Goal: Task Accomplishment & Management: Manage account settings

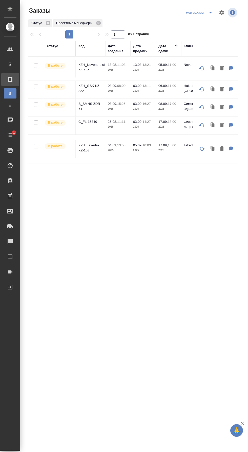
click at [208, 12] on icon "split button" at bounding box center [211, 13] width 6 height 6
click at [206, 21] on li "заказы команды" at bounding box center [200, 23] width 36 height 8
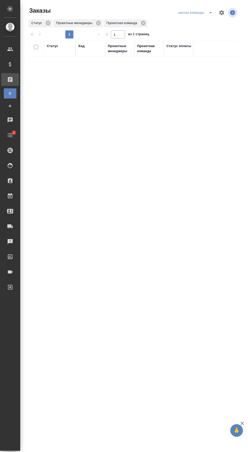
click at [121, 52] on div "Проектные менеджеры" at bounding box center [120, 49] width 24 height 10
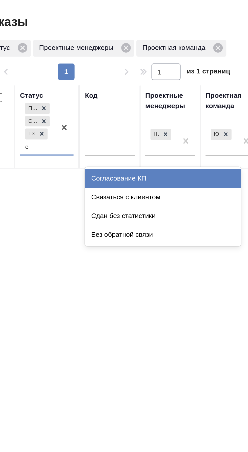
click at [122, 82] on div "Согласование КП" at bounding box center [117, 86] width 76 height 9
type input "с"
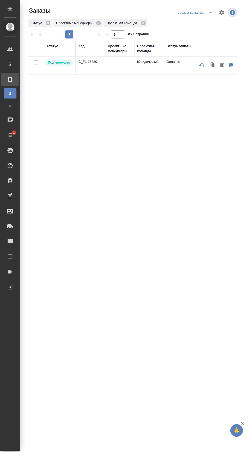
click at [95, 63] on p "C_FL-15880" at bounding box center [91, 61] width 24 height 5
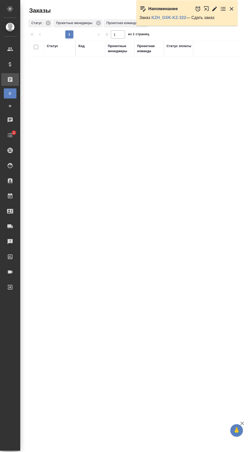
click at [207, 10] on icon "button" at bounding box center [208, 10] width 8 height 8
click at [232, 9] on icon "button" at bounding box center [232, 9] width 4 height 4
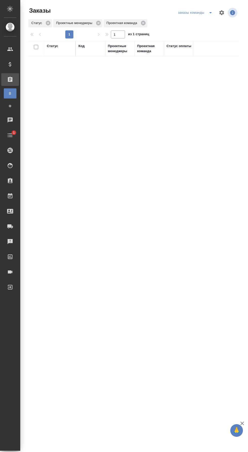
click at [211, 12] on icon "split button" at bounding box center [210, 12] width 3 height 1
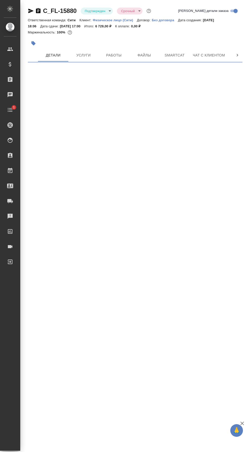
select select "RU"
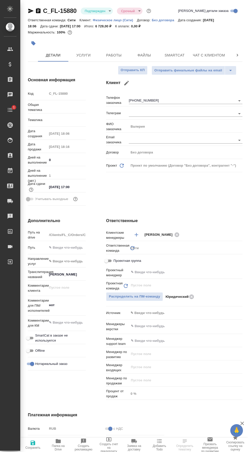
type textarea "x"
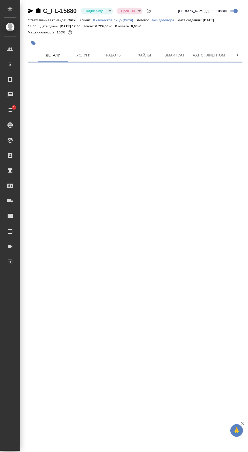
select select "RU"
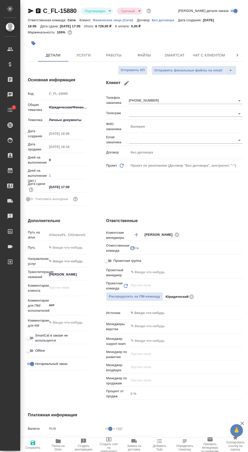
type textarea "x"
click at [60, 444] on span "Папка на Drive" at bounding box center [58, 447] width 19 height 7
type textarea "x"
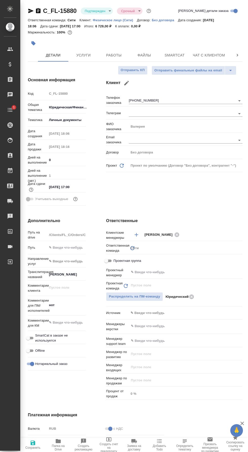
type textarea "x"
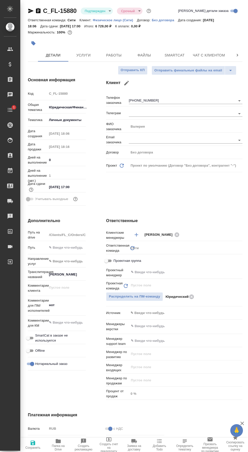
click at [33, 12] on icon "button" at bounding box center [31, 11] width 6 height 6
type textarea "x"
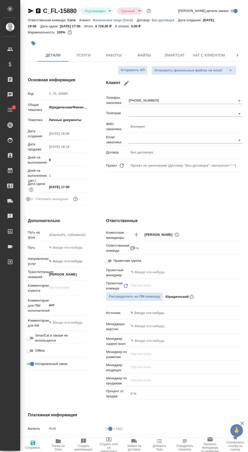
type textarea "x"
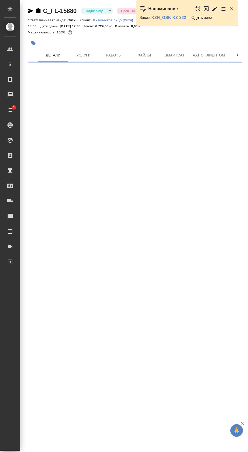
select select "RU"
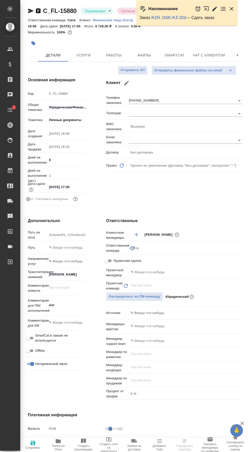
type textarea "x"
click at [193, 270] on input "text" at bounding box center [177, 272] width 94 height 6
type textarea "x"
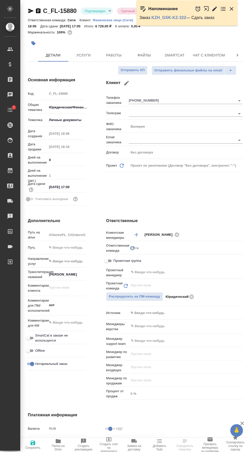
type textarea "x"
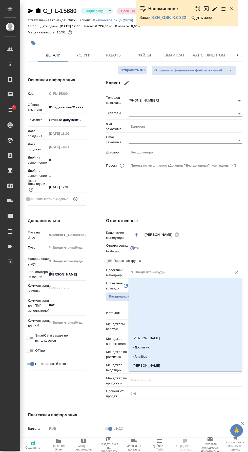
type textarea "x"
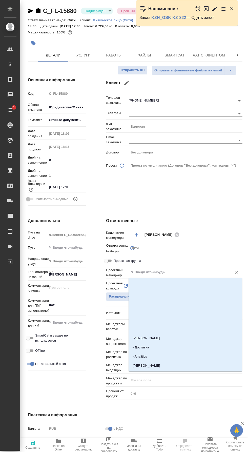
type textarea "x"
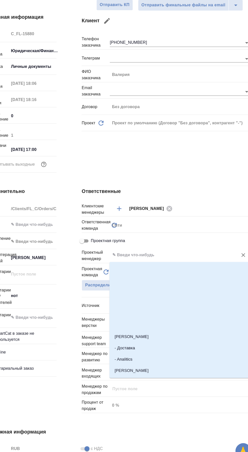
type textarea "x"
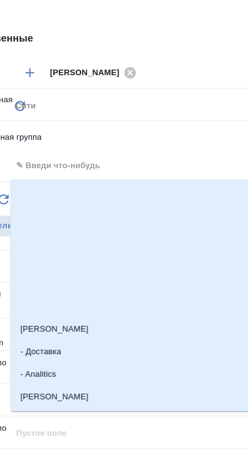
scroll to position [18, 0]
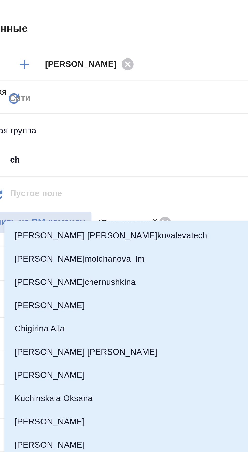
type input "che"
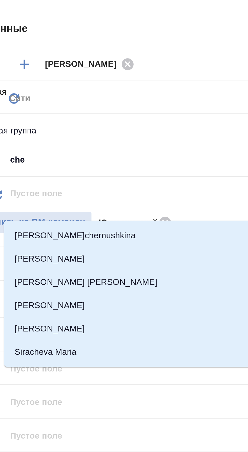
click at [190, 307] on li "Chernova Anna" at bounding box center [186, 311] width 114 height 9
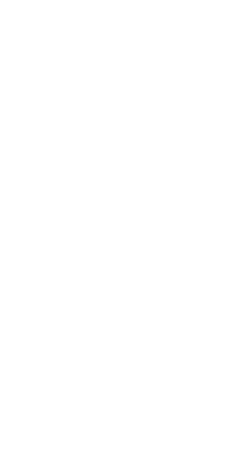
select select "RU"
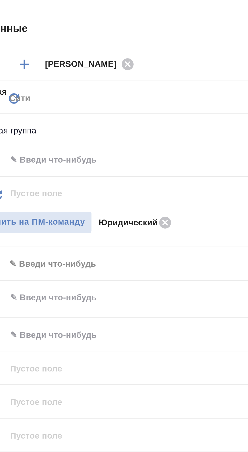
scroll to position [22, 0]
type textarea "x"
click at [192, 270] on input "text" at bounding box center [177, 272] width 94 height 6
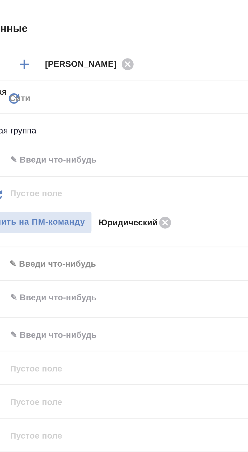
type textarea "x"
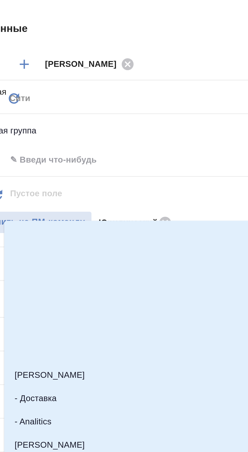
type textarea "x"
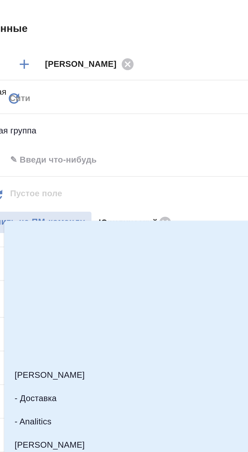
type textarea "x"
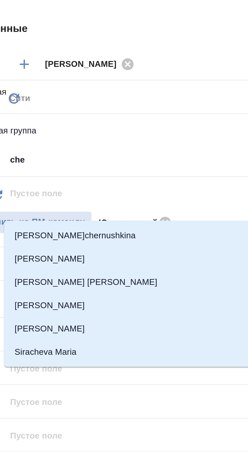
type input "cher"
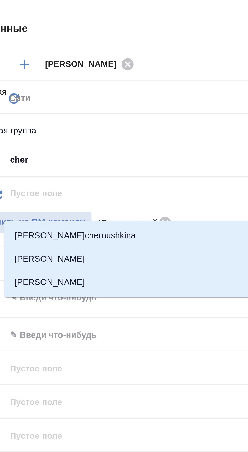
click at [190, 307] on li "Chernova Anna" at bounding box center [186, 311] width 114 height 9
type textarea "x"
type input "Chernova Anna"
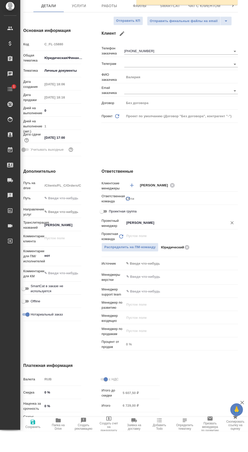
scroll to position [29, 0]
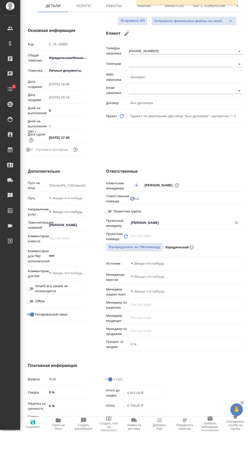
type textarea "x"
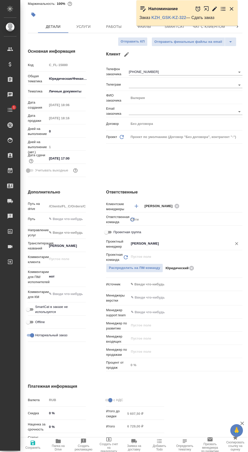
type textarea "x"
type input "Chernova Anna"
click at [35, 447] on span "Сохранить" at bounding box center [32, 448] width 15 height 4
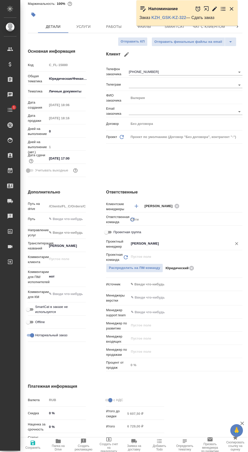
type textarea "x"
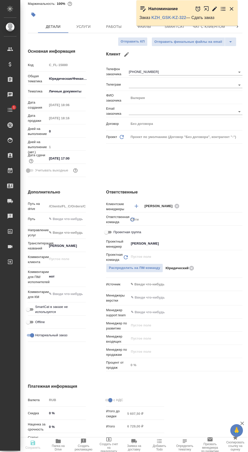
type textarea "x"
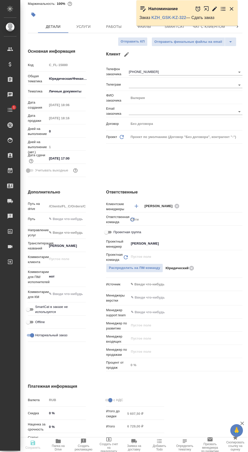
type textarea "x"
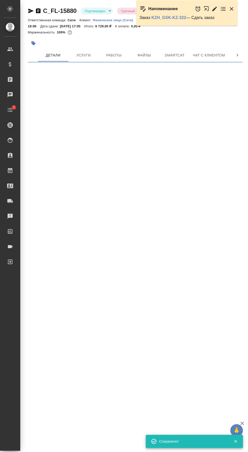
scroll to position [0, 0]
select select "RU"
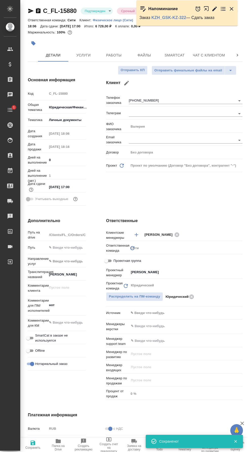
type textarea "x"
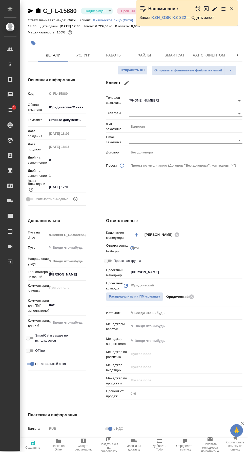
type textarea "x"
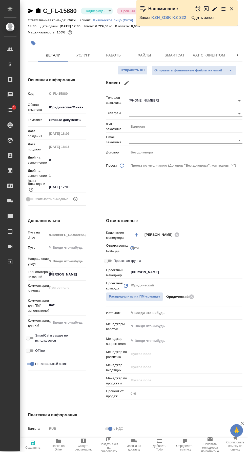
type textarea "x"
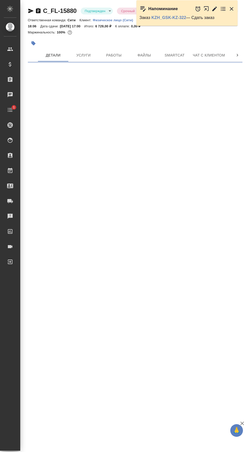
select select "RU"
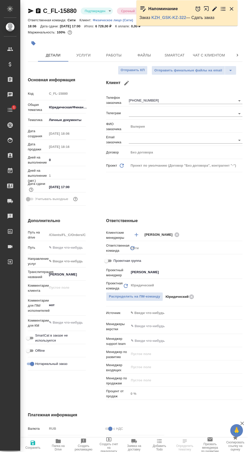
type textarea "x"
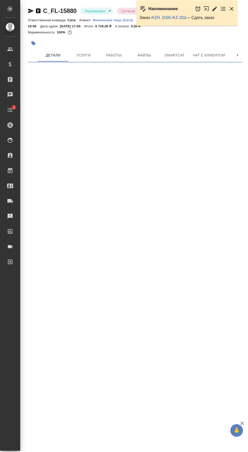
select select "RU"
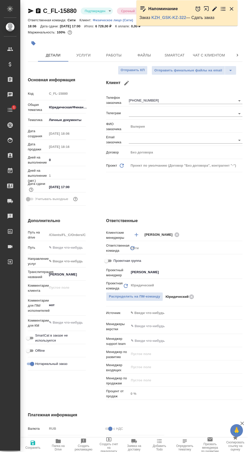
type textarea "x"
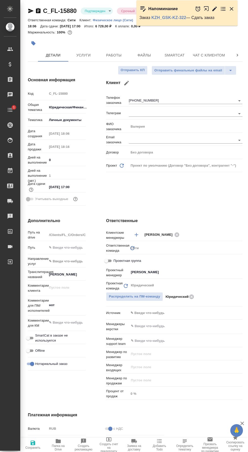
type textarea "x"
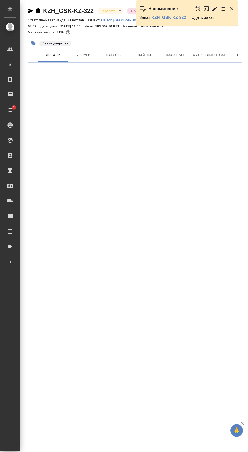
select select "RU"
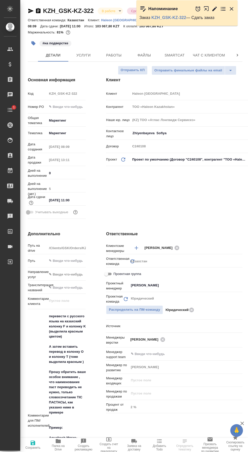
type textarea "x"
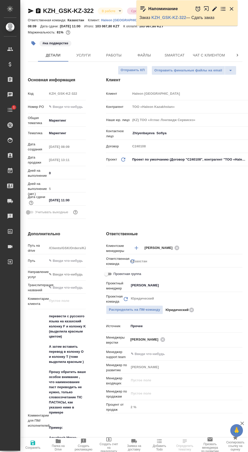
type textarea "x"
click at [115, 55] on span "Работы" at bounding box center [114, 55] width 24 height 6
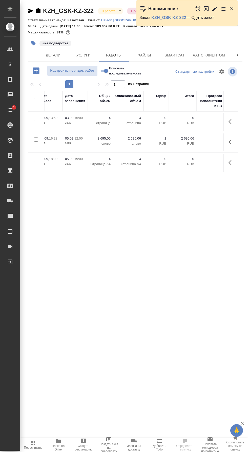
scroll to position [0, 25]
click at [221, 55] on icon "button" at bounding box center [222, 55] width 4 height 5
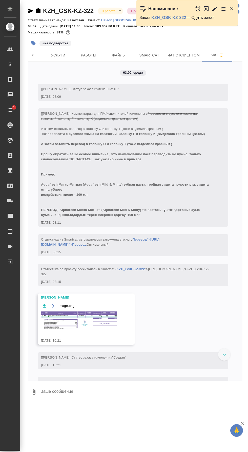
click at [221, 55] on icon "button" at bounding box center [222, 55] width 6 height 6
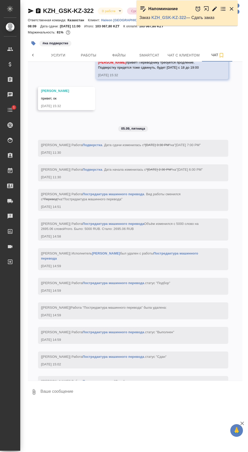
scroll to position [1439, 0]
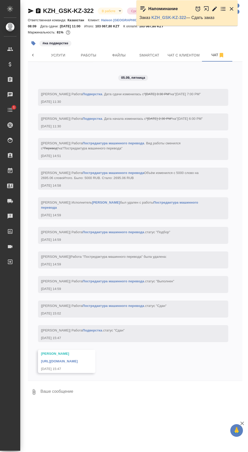
click at [232, 9] on icon "button" at bounding box center [232, 9] width 4 height 4
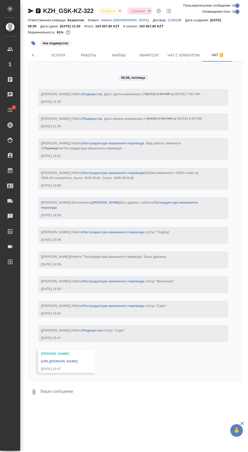
click at [110, 11] on body "🙏 .cls-1 fill:#fff; AWATERA Валеев Динар Клиенты Спецификации Заказы 0 Чаты 1 T…" at bounding box center [124, 226] width 248 height 452
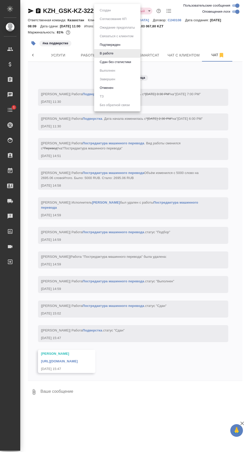
click at [131, 64] on button "Сдан без статистики" at bounding box center [115, 62] width 34 height 6
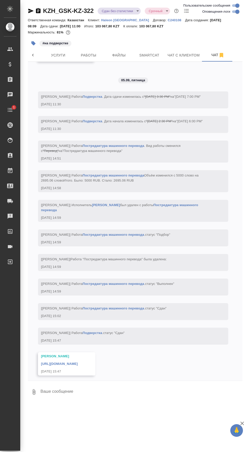
scroll to position [1464, 0]
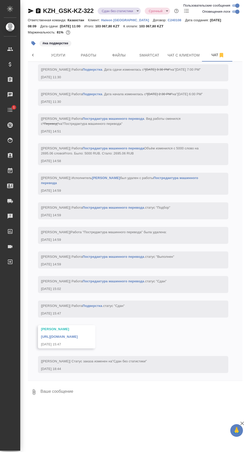
click at [129, 11] on body "🙏 .cls-1 fill:#fff; AWATERA Валеев Динар Клиенты Спецификации Заказы 0 Чаты 1 T…" at bounding box center [124, 226] width 248 height 452
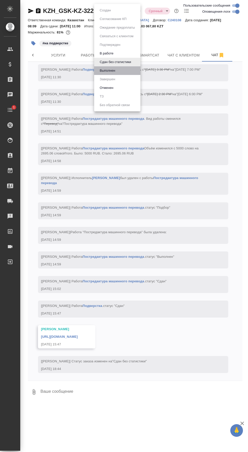
click at [128, 73] on li "Выполнен" at bounding box center [117, 70] width 46 height 9
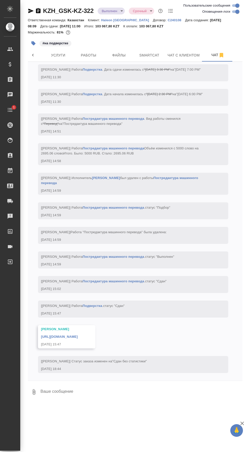
click at [38, 10] on icon "button" at bounding box center [38, 10] width 5 height 5
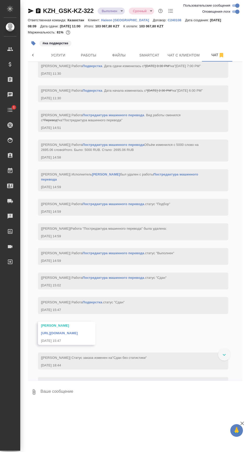
scroll to position [1488, 0]
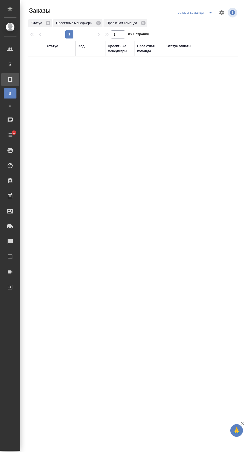
click at [211, 13] on icon "split button" at bounding box center [210, 12] width 3 height 1
click at [201, 19] on li "мои заказы" at bounding box center [195, 23] width 41 height 8
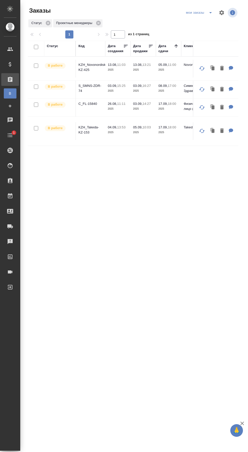
click at [211, 13] on icon "split button" at bounding box center [210, 12] width 3 height 1
click at [205, 22] on li "заказы команды" at bounding box center [200, 23] width 36 height 8
